Goal: Task Accomplishment & Management: Manage account settings

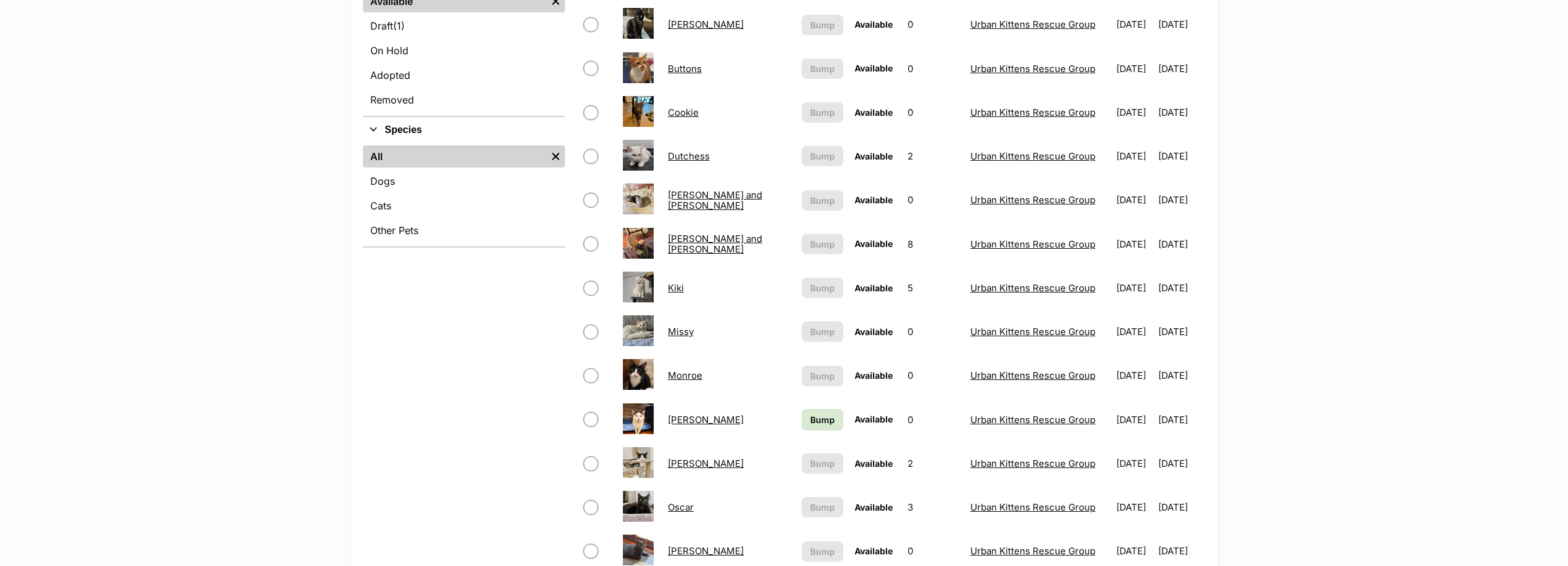
click at [702, 115] on td "Cookie" at bounding box center [729, 112] width 133 height 43
click at [680, 111] on link "Cookie" at bounding box center [683, 112] width 30 height 11
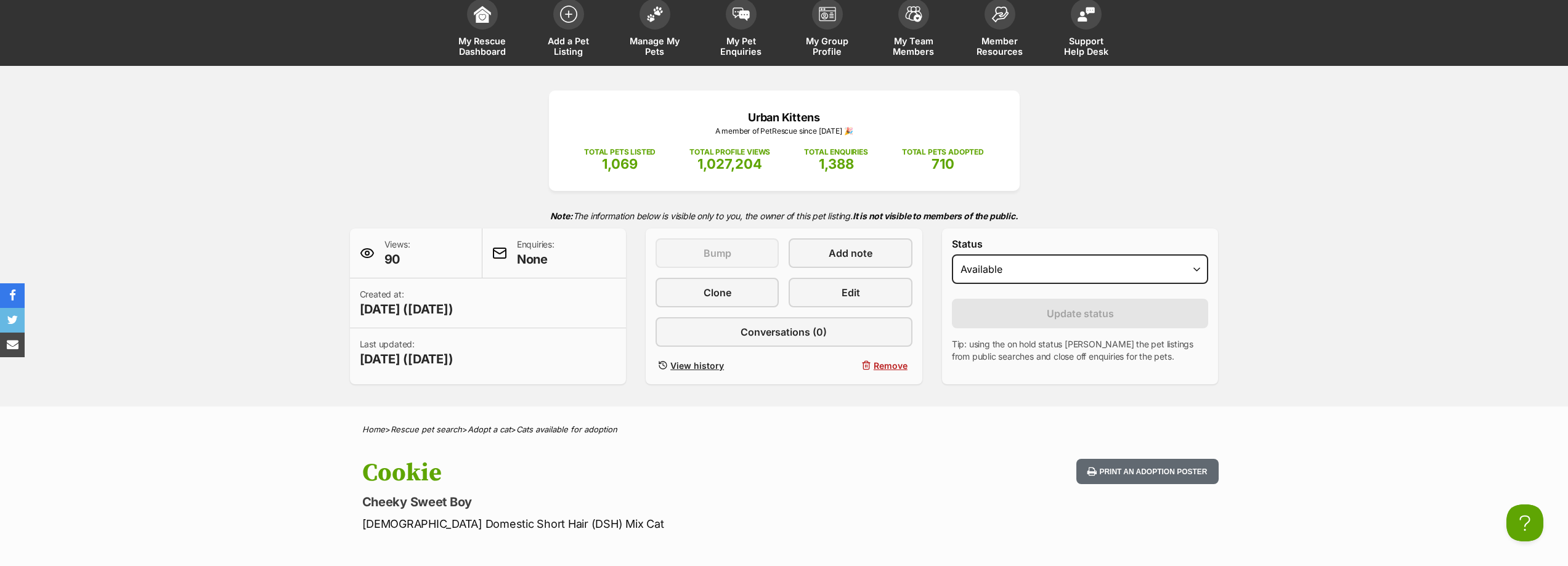
scroll to position [62, 0]
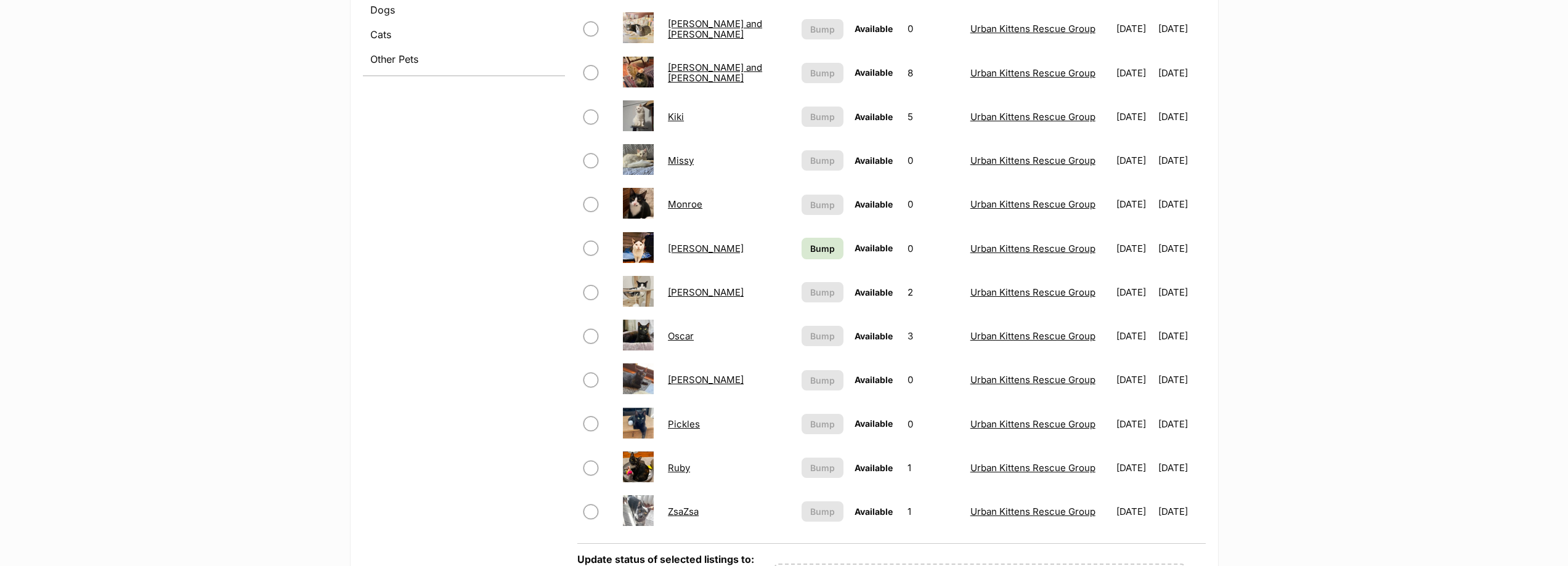
scroll to position [555, 0]
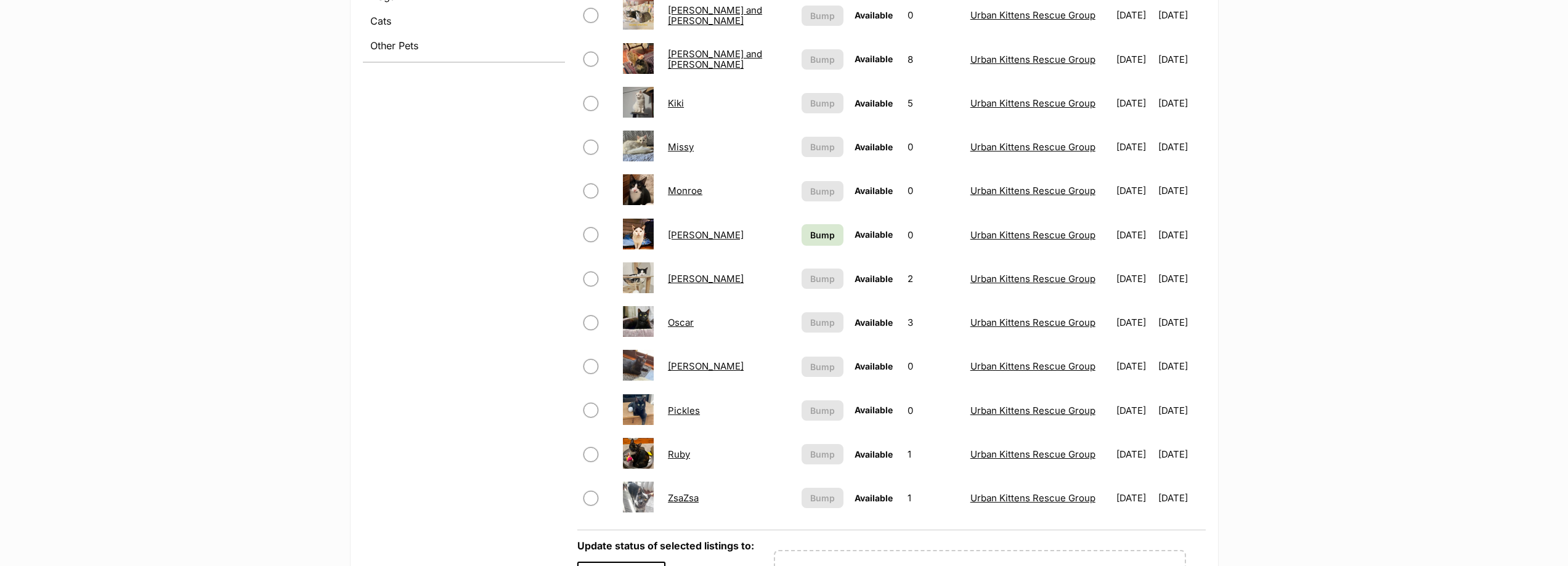
click at [689, 411] on link "Pickles" at bounding box center [684, 410] width 32 height 11
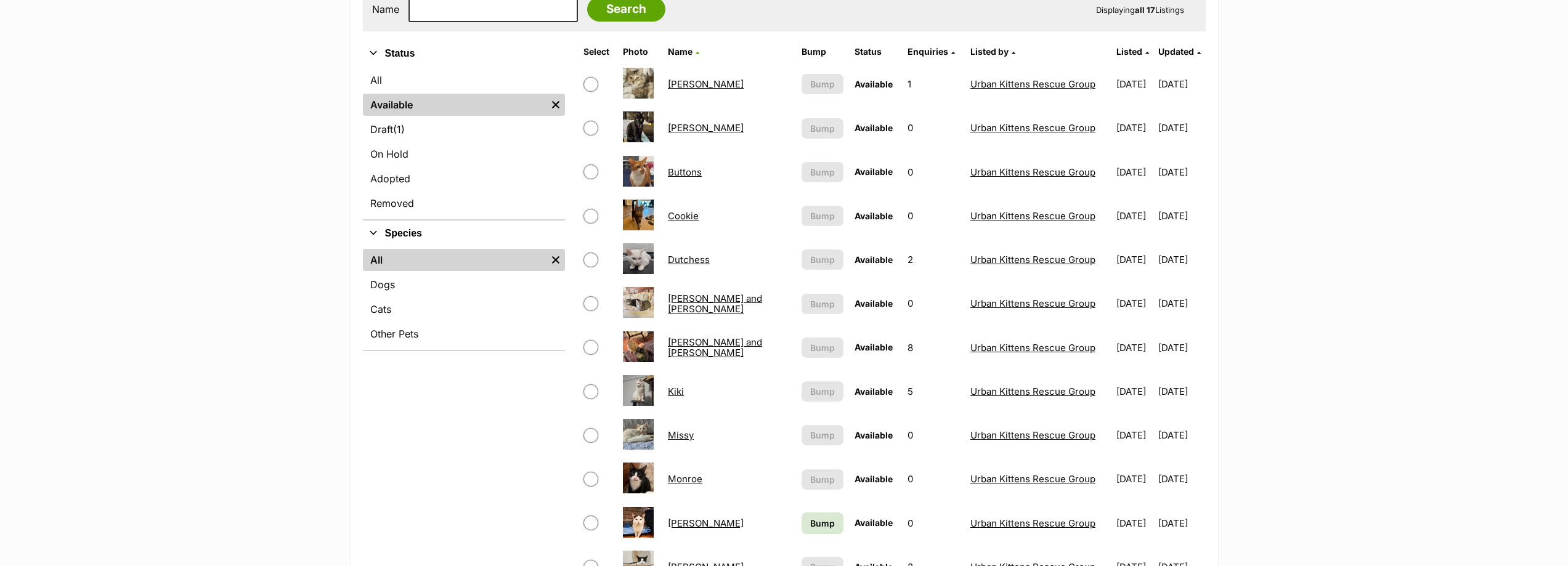
scroll to position [247, 0]
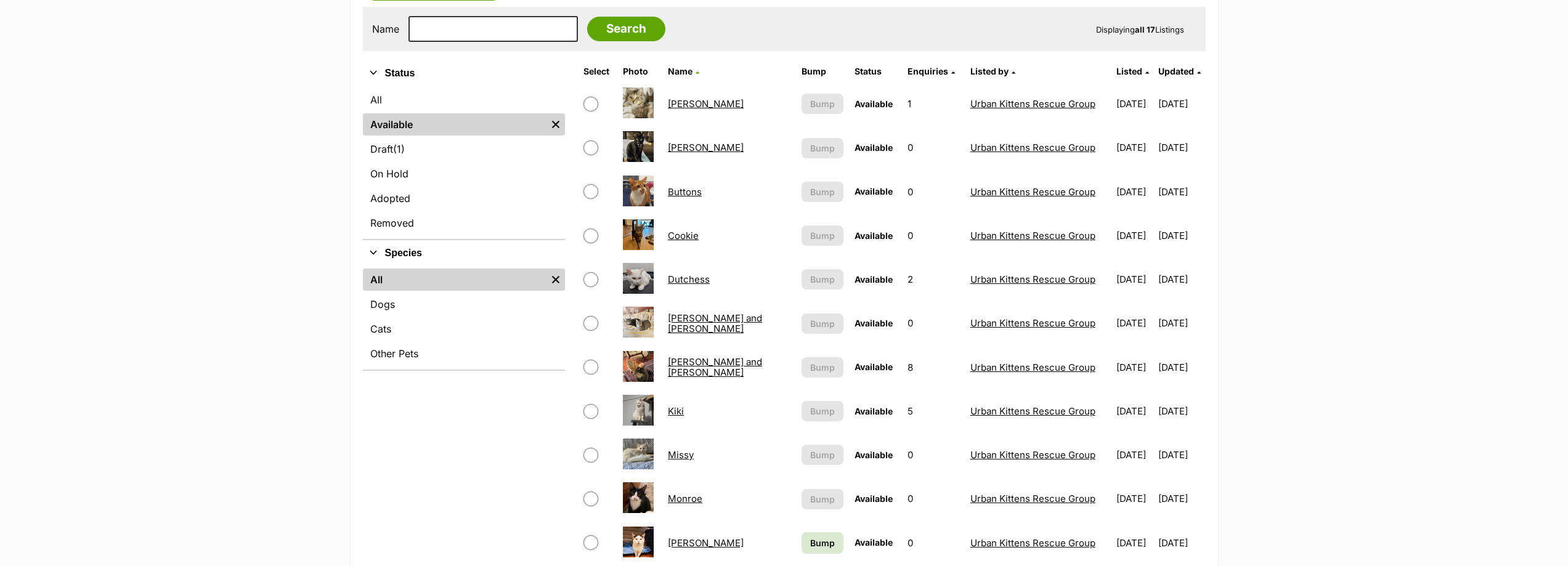
click at [690, 105] on link "Bobbi" at bounding box center [705, 103] width 75 height 11
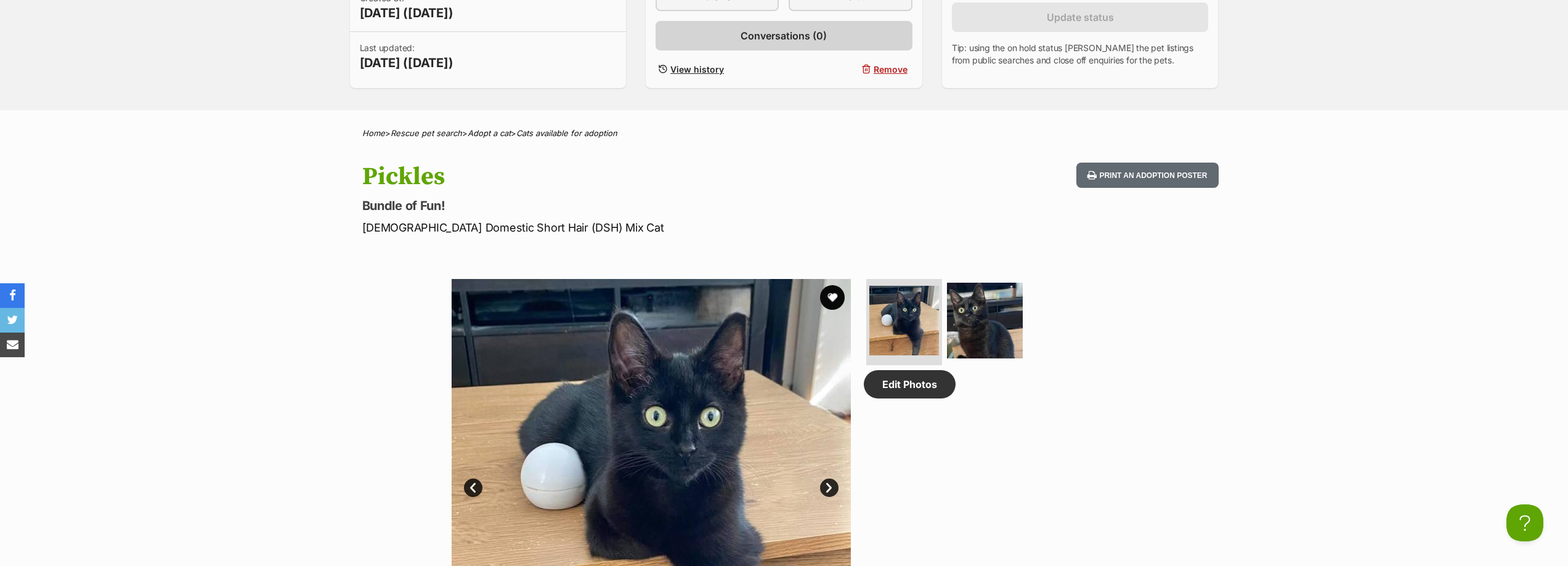
scroll to position [370, 0]
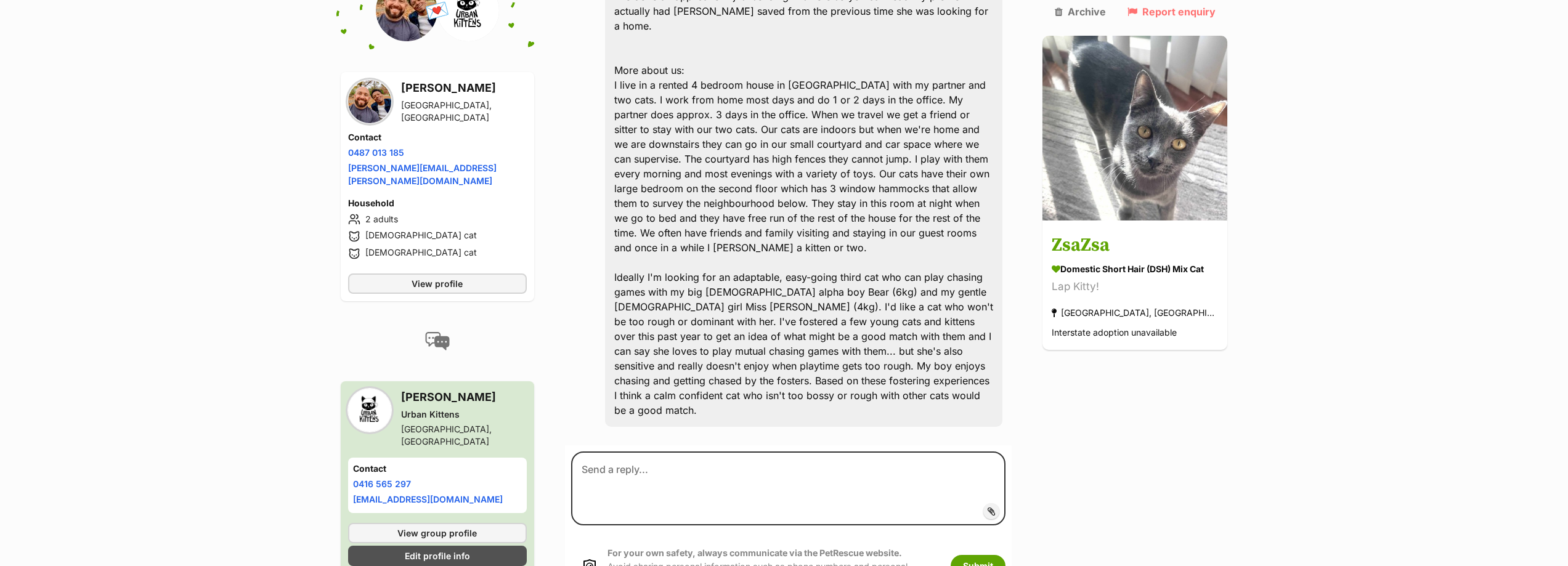
scroll to position [555, 0]
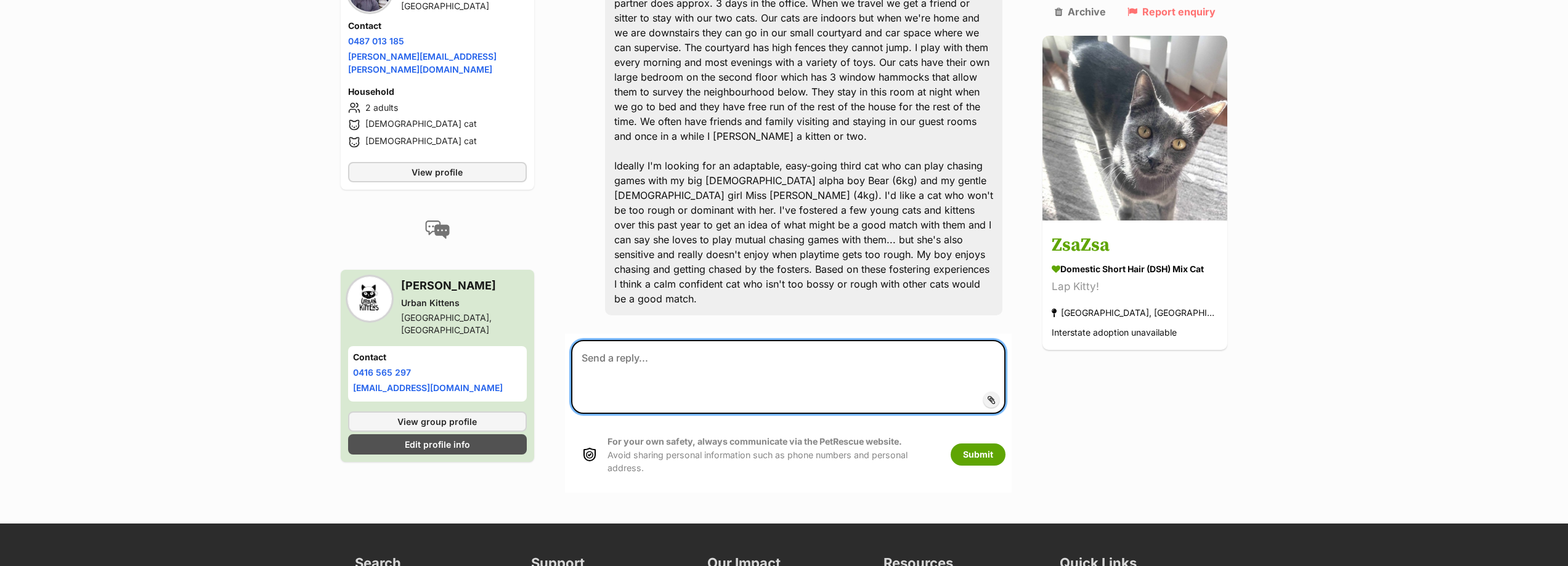
click at [642, 340] on textarea at bounding box center [788, 377] width 435 height 74
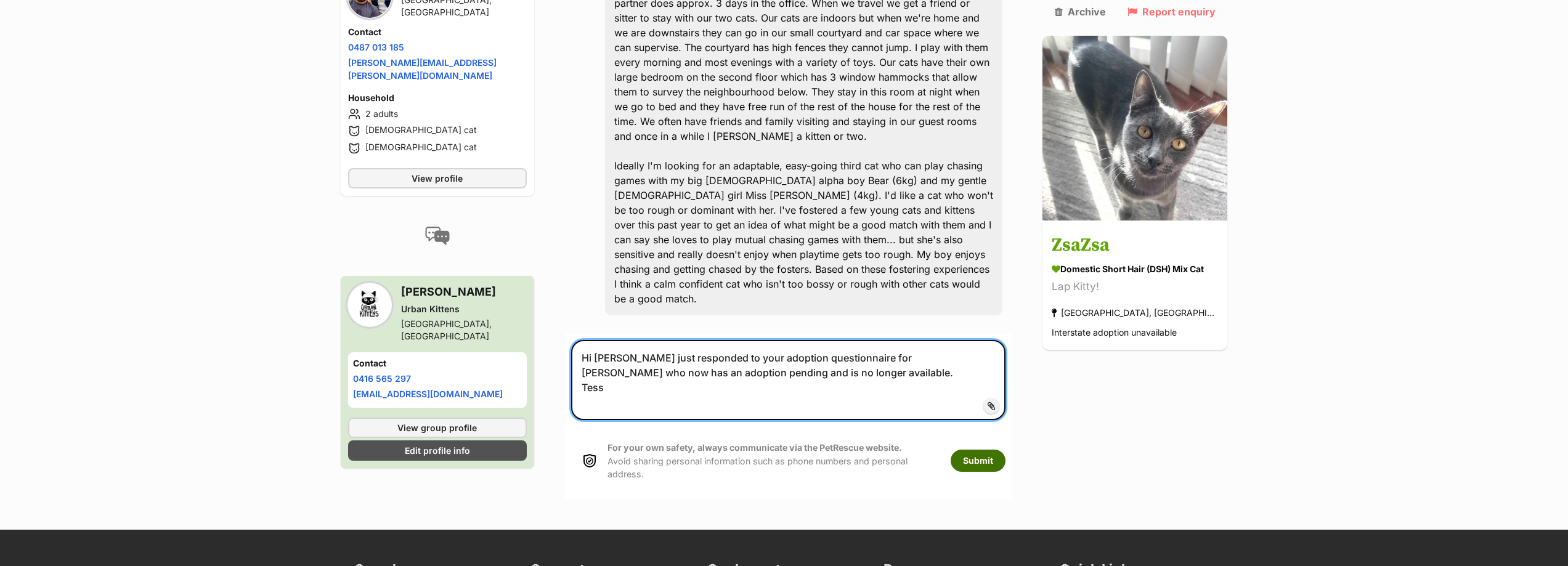
type textarea "Hi Martin I just responded to your adoption questionnaire for ZsaZsa who now ha…"
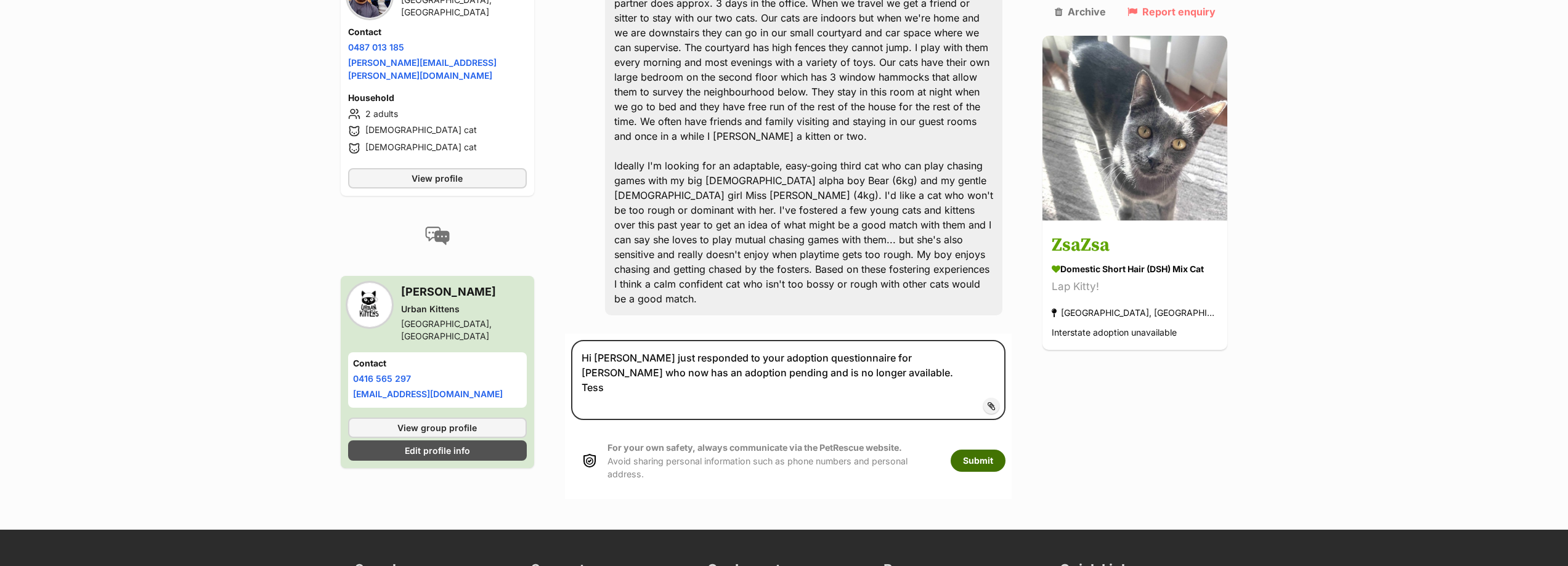
click at [986, 450] on button "Submit" at bounding box center [977, 461] width 55 height 23
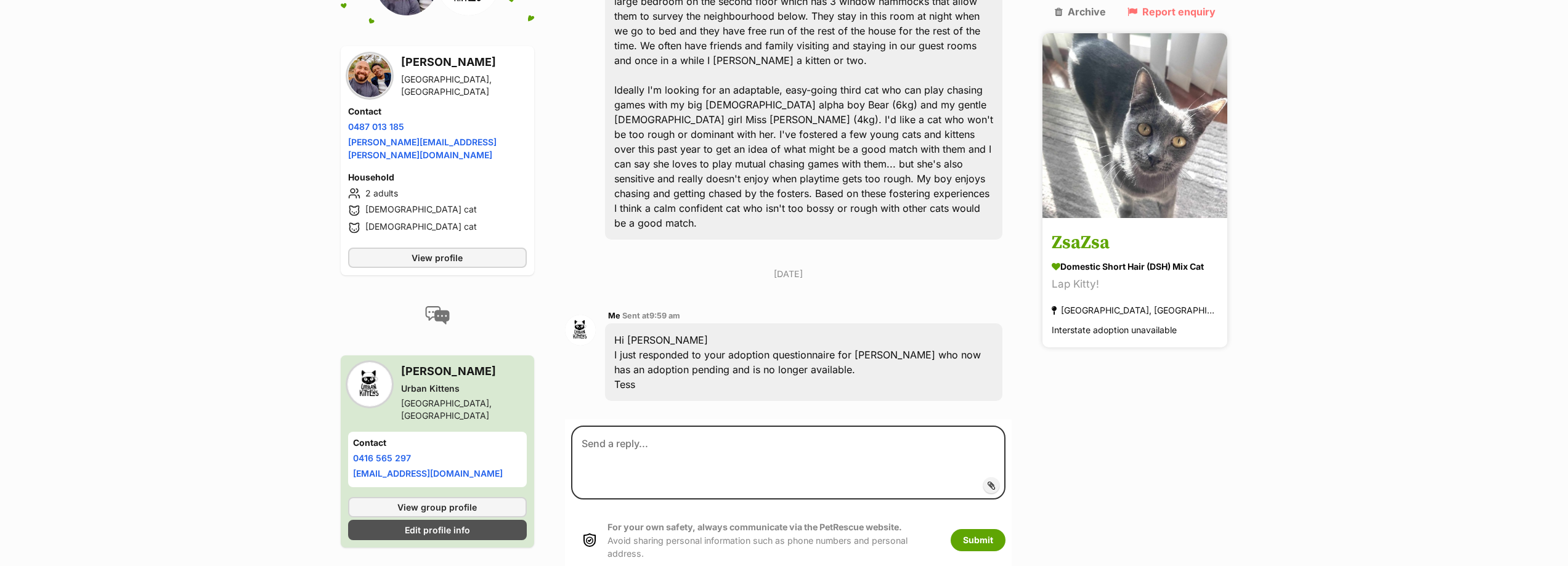
scroll to position [641, 0]
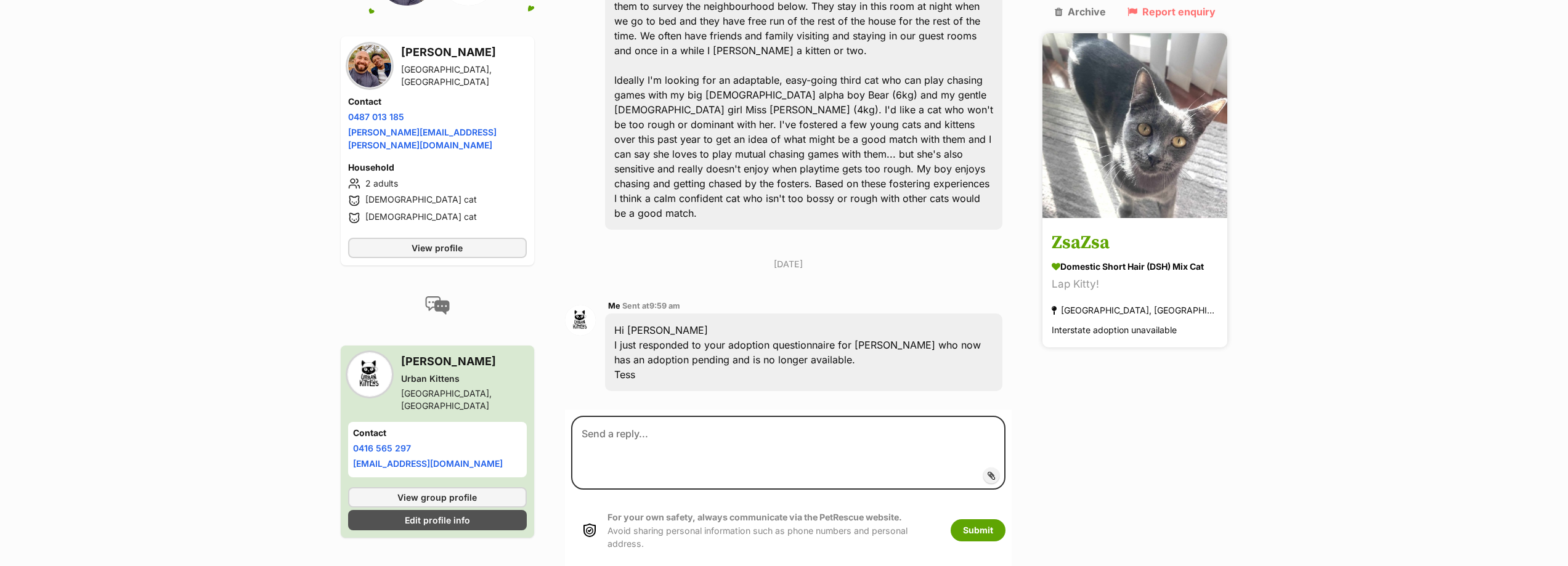
click at [1095, 230] on h3 "ZsaZsa" at bounding box center [1135, 244] width 167 height 28
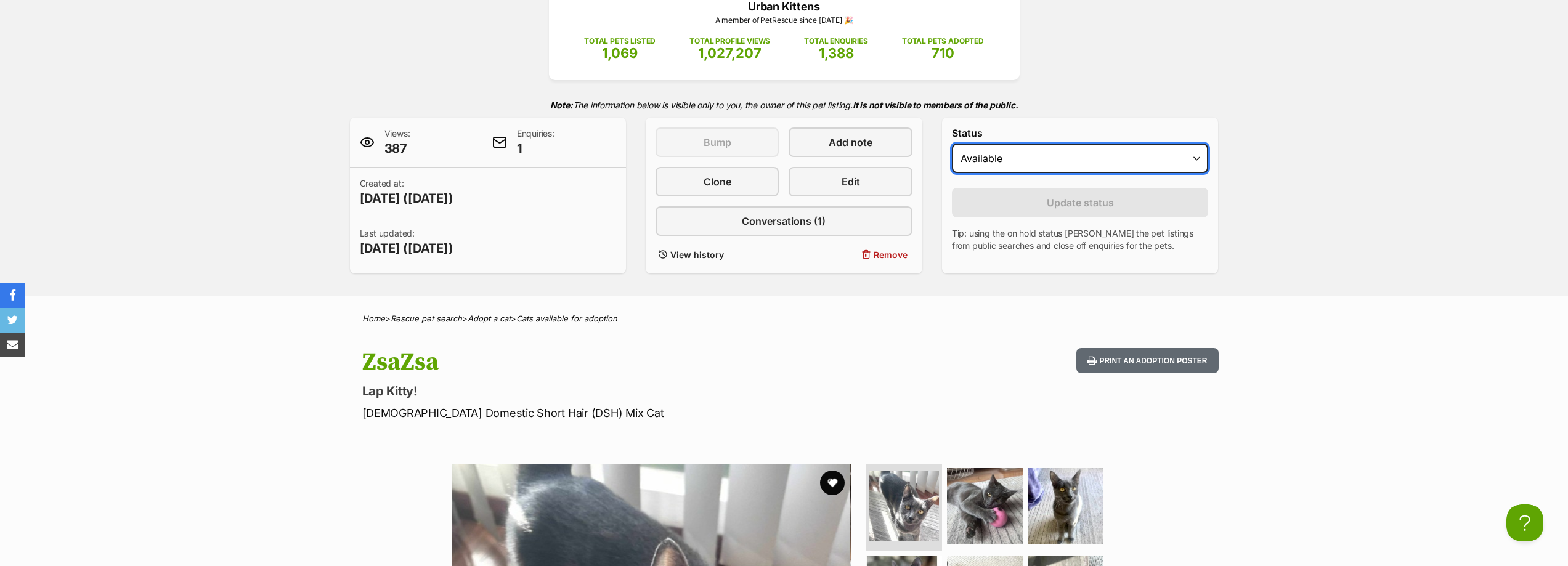
drag, startPoint x: 1069, startPoint y: 165, endPoint x: 1061, endPoint y: 171, distance: 10.0
click at [1069, 165] on select "Draft - not available as listing has enquires Available On hold Adopted" at bounding box center [1080, 158] width 257 height 30
select select "on_hold"
click at [952, 143] on select "Draft - not available as listing has enquires Available On hold Adopted" at bounding box center [1080, 158] width 257 height 30
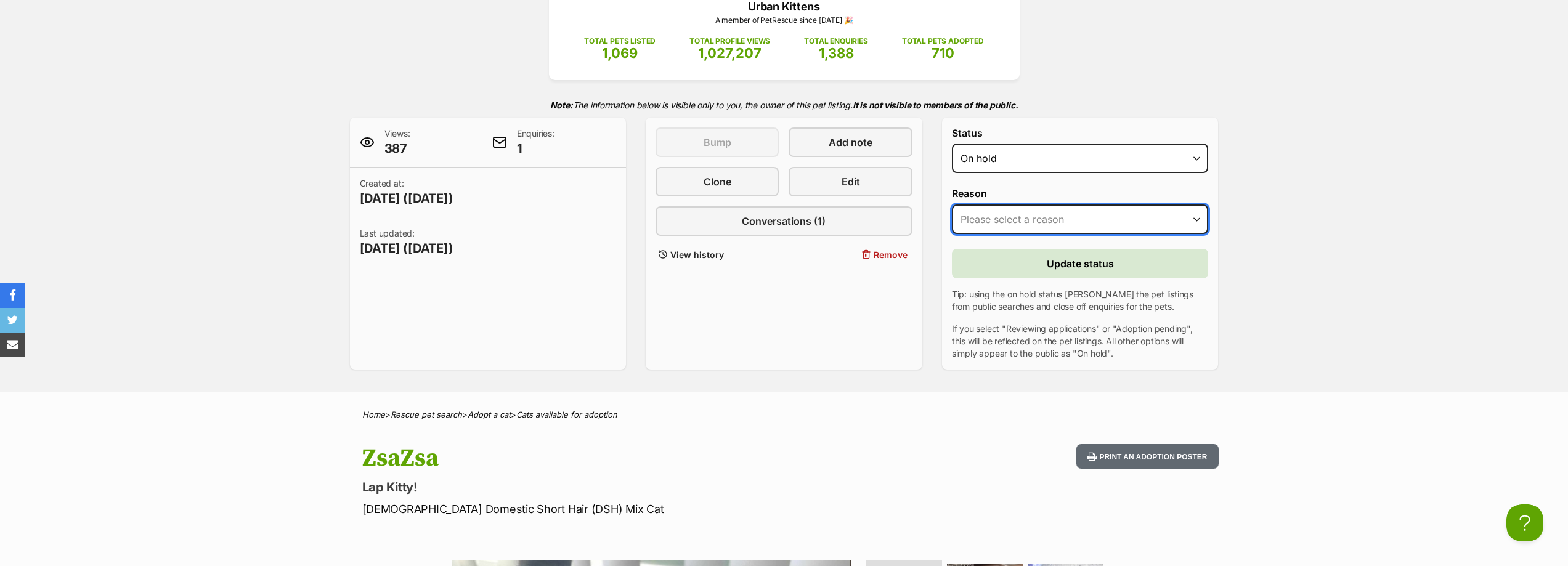
click at [1037, 223] on select "Please select a reason Medical reasons Reviewing applications Adoption pending …" at bounding box center [1080, 220] width 257 height 30
click at [1021, 221] on select "Please select a reason Medical reasons Reviewing applications Adoption pending …" at bounding box center [1080, 220] width 257 height 30
click at [1018, 291] on p "Tip: using the on hold status [PERSON_NAME] the pet listings from public search…" at bounding box center [1080, 300] width 257 height 24
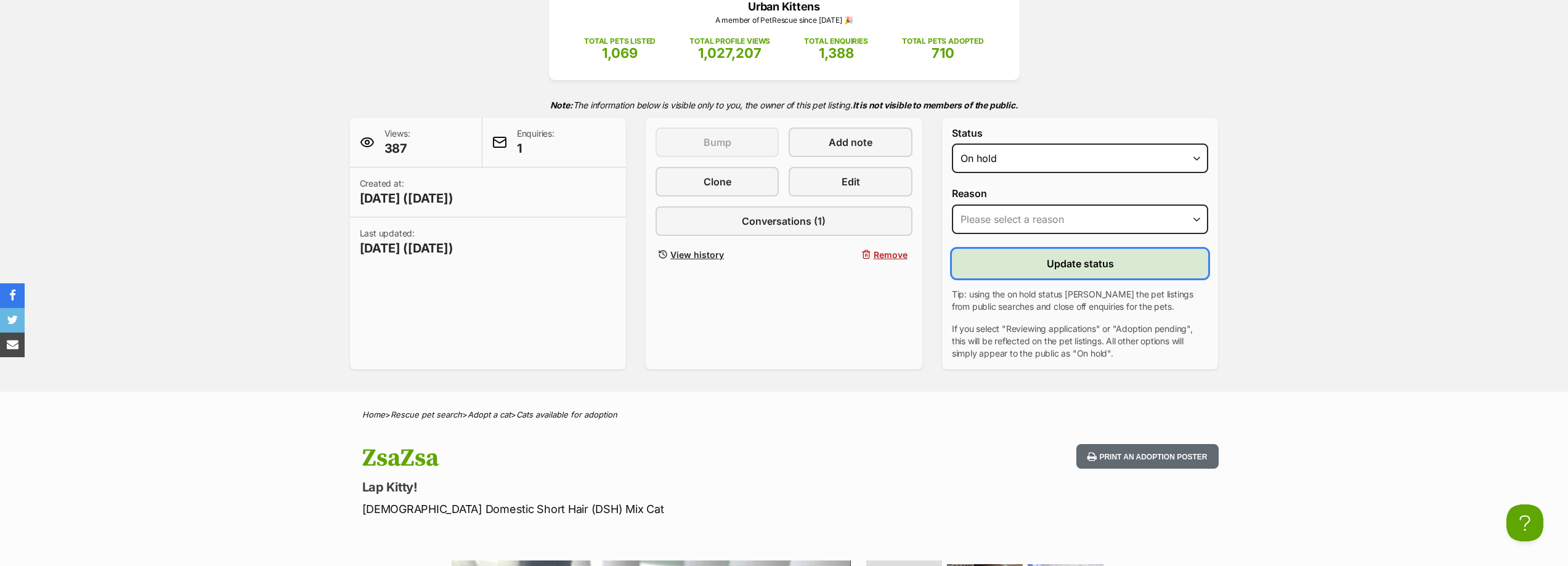
click at [1063, 265] on span "Update status" at bounding box center [1079, 263] width 67 height 15
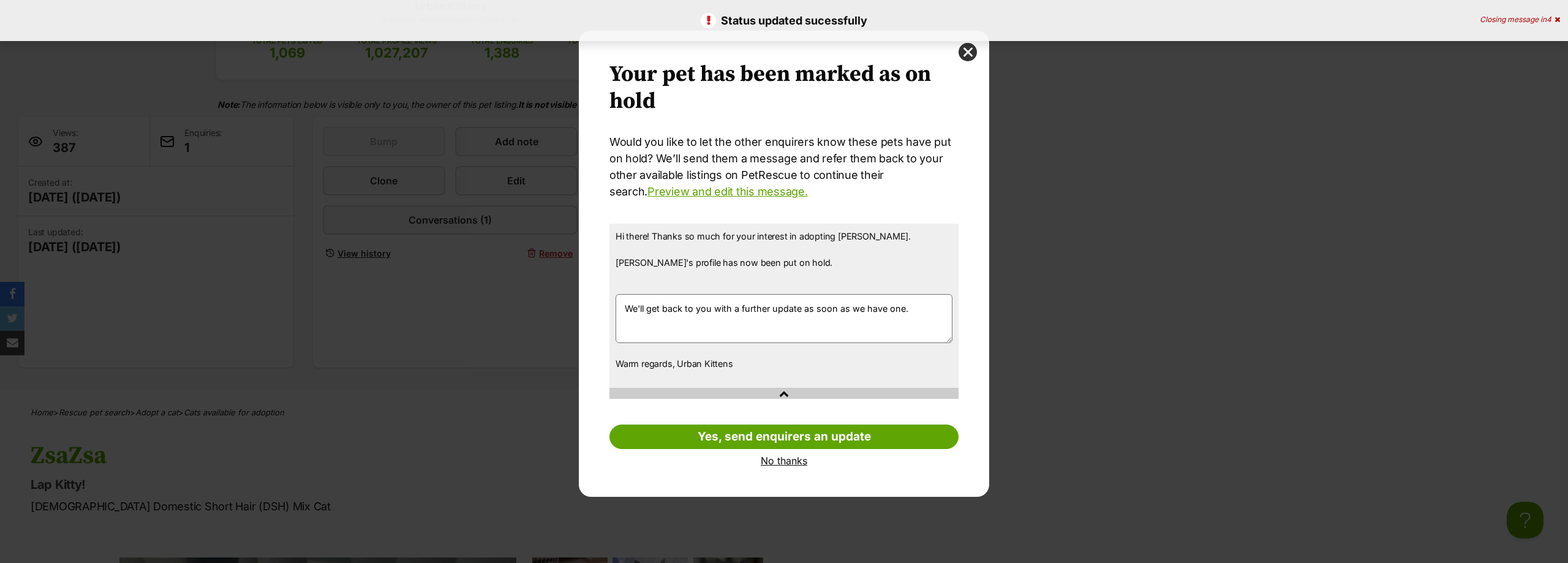
click at [783, 458] on link "No thanks" at bounding box center [784, 460] width 349 height 11
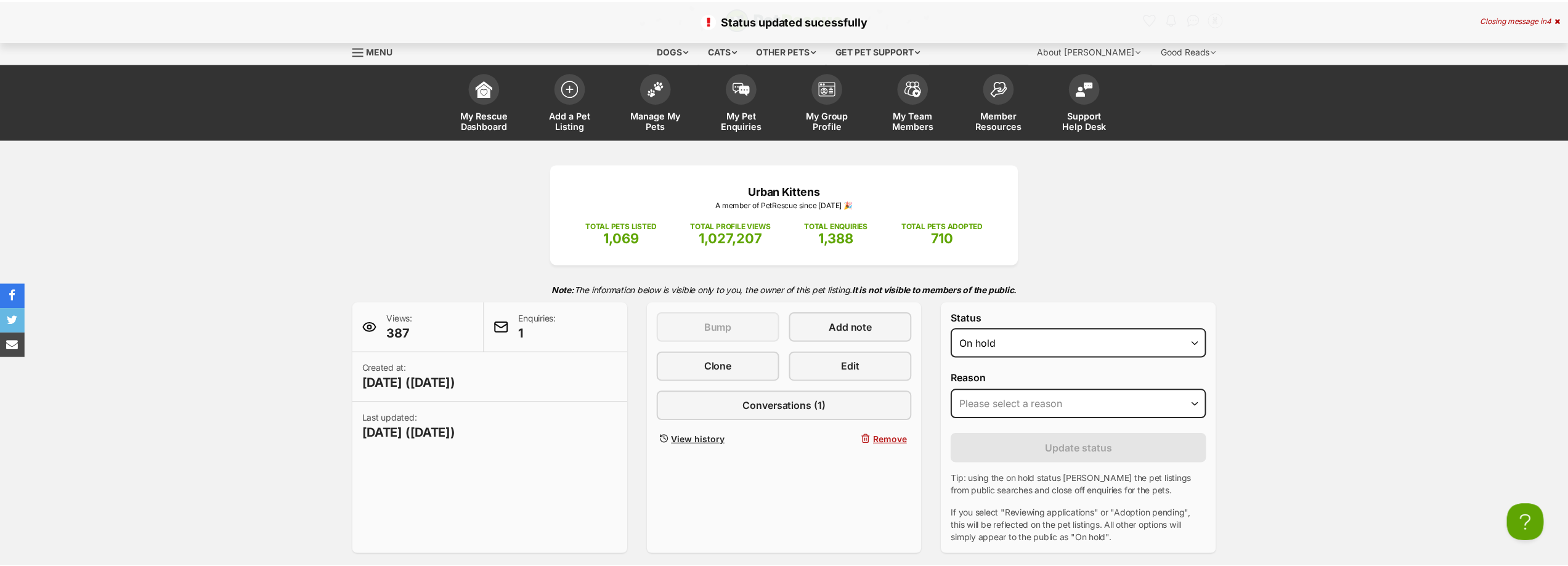
scroll to position [185, 0]
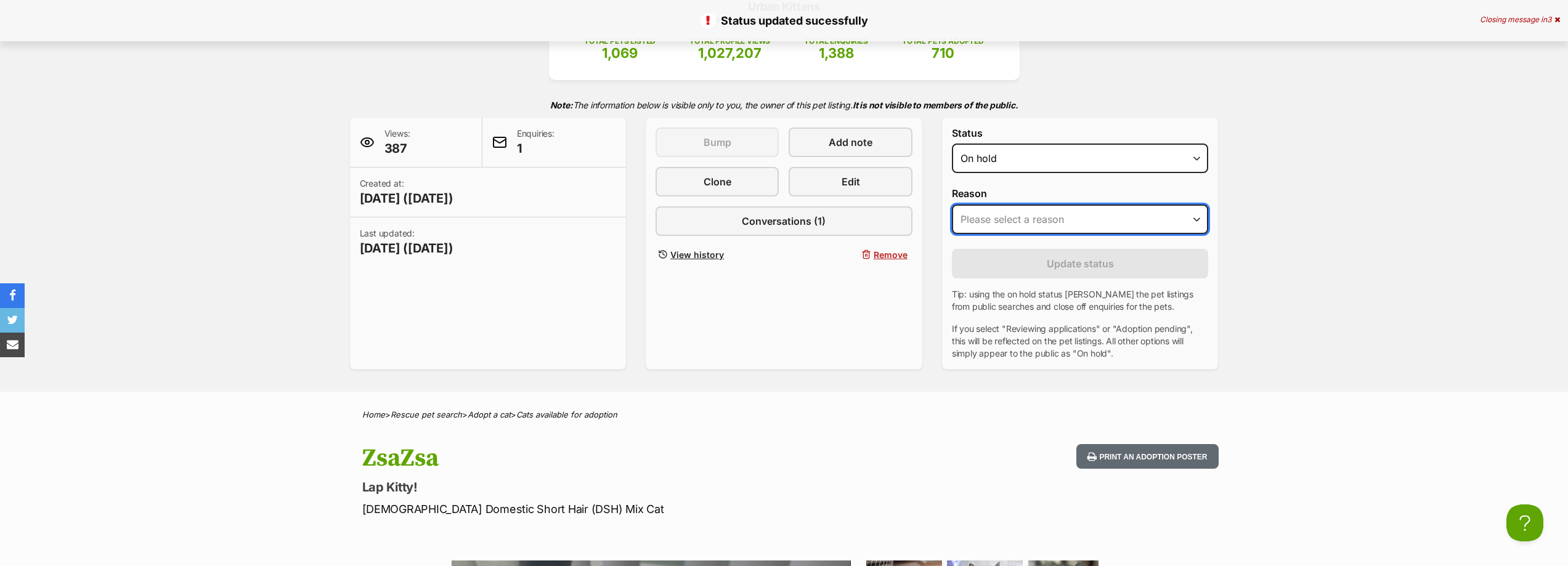
click at [1054, 224] on select "Please select a reason Medical reasons Reviewing applications Adoption pending …" at bounding box center [1080, 220] width 257 height 30
select select "adoption_pending"
click at [952, 205] on select "Please select a reason Medical reasons Reviewing applications Adoption pending …" at bounding box center [1080, 220] width 257 height 30
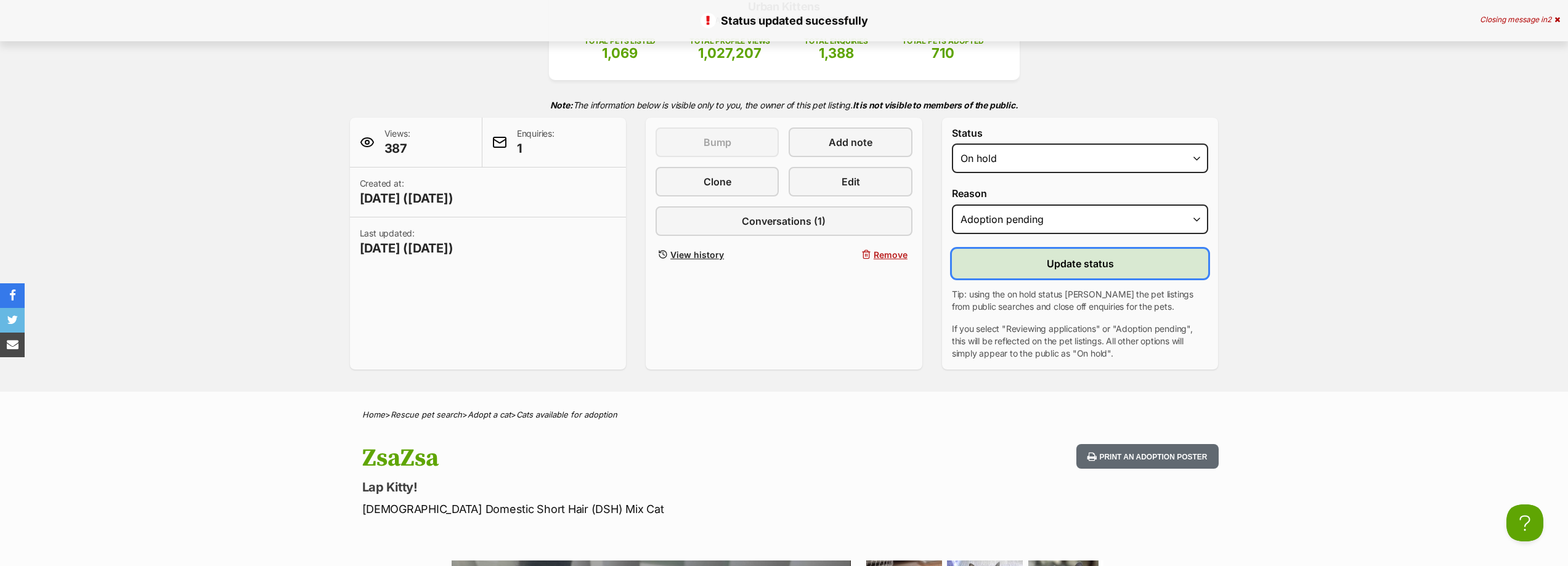
click at [1053, 261] on span "Update status" at bounding box center [1079, 263] width 67 height 15
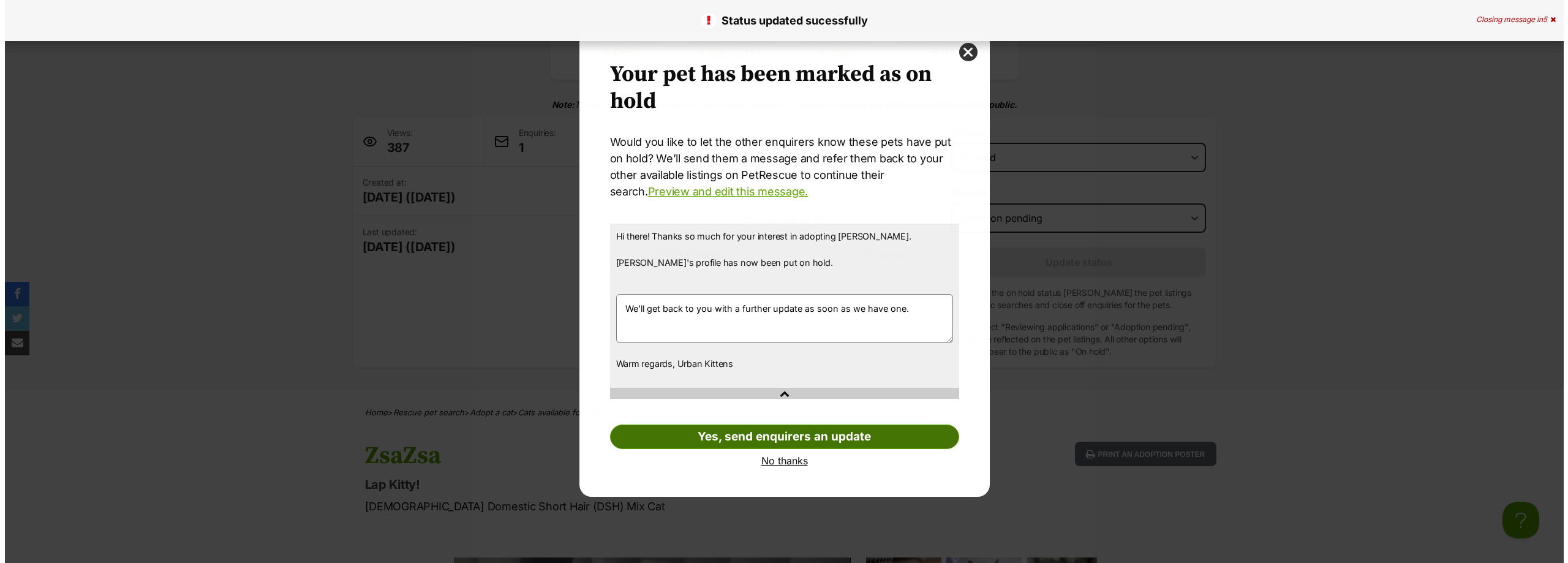
scroll to position [0, 0]
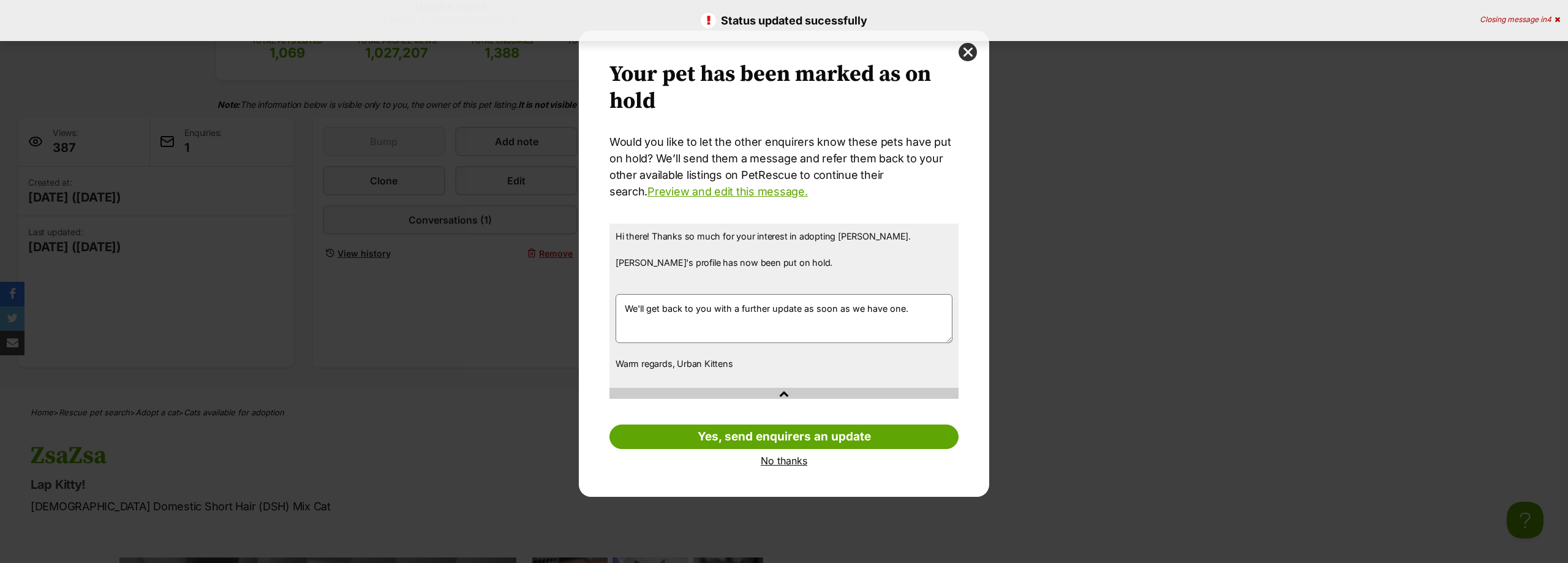
click at [796, 462] on link "No thanks" at bounding box center [784, 460] width 349 height 11
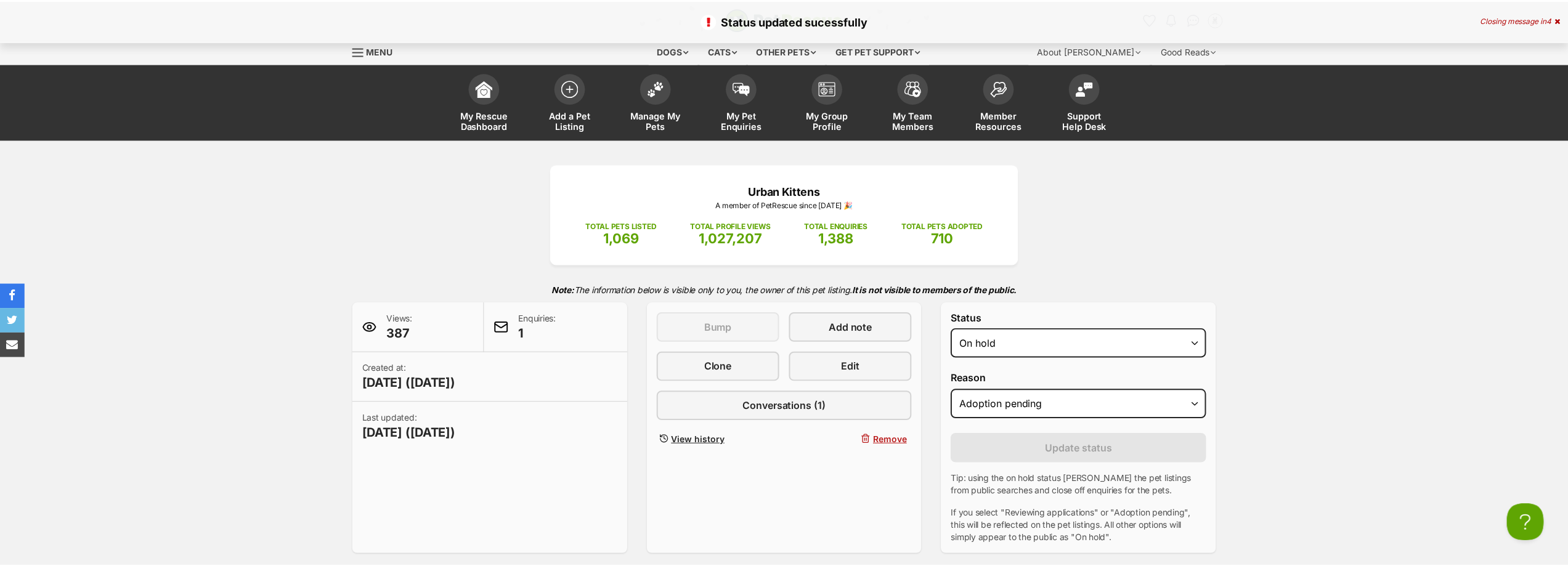
scroll to position [185, 0]
